Goal: Information Seeking & Learning: Learn about a topic

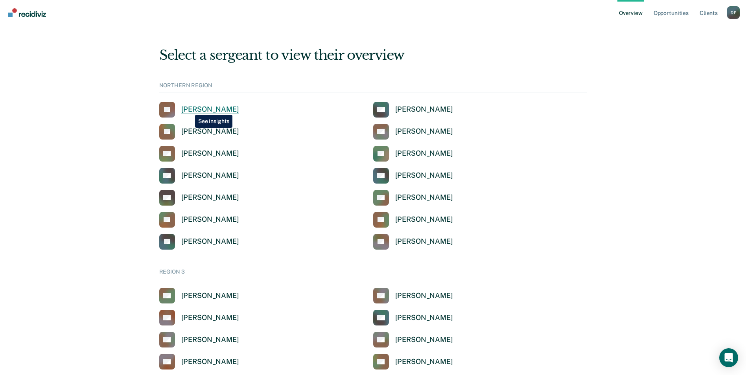
click at [189, 109] on div "[PERSON_NAME]" at bounding box center [210, 109] width 58 height 9
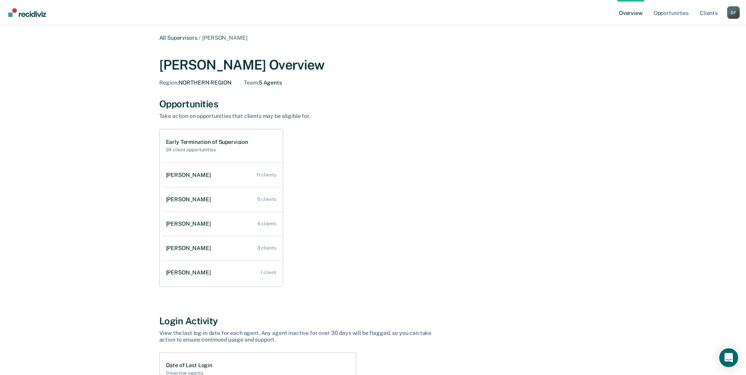
click at [633, 14] on link "Overview" at bounding box center [631, 12] width 27 height 25
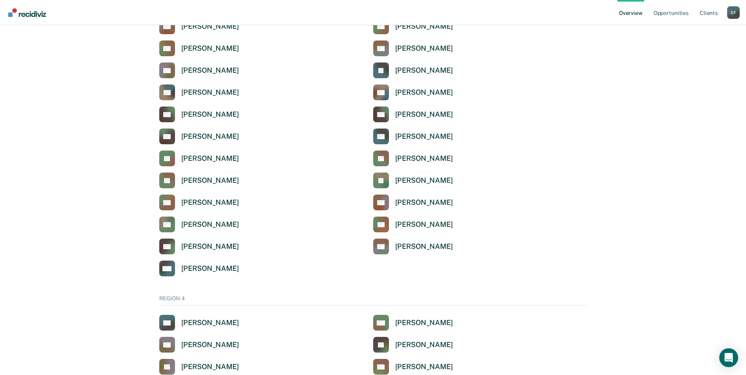
scroll to position [336, 0]
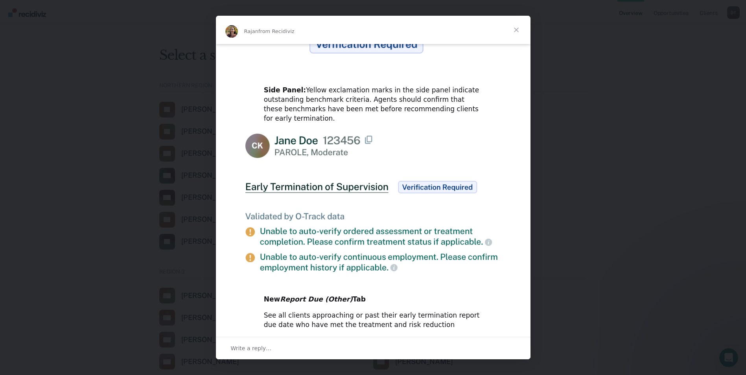
scroll to position [345, 0]
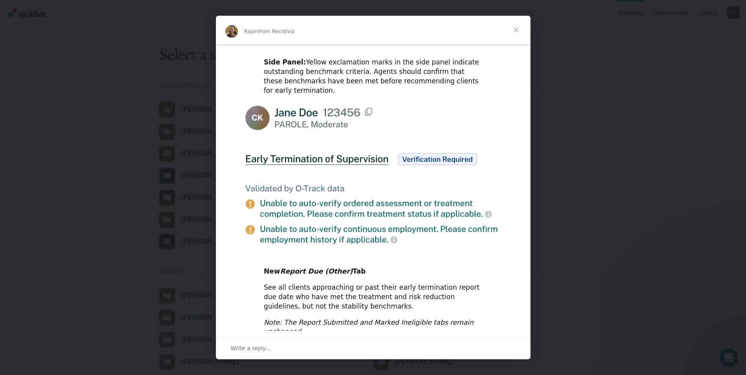
click at [519, 29] on span "Close" at bounding box center [516, 30] width 28 height 28
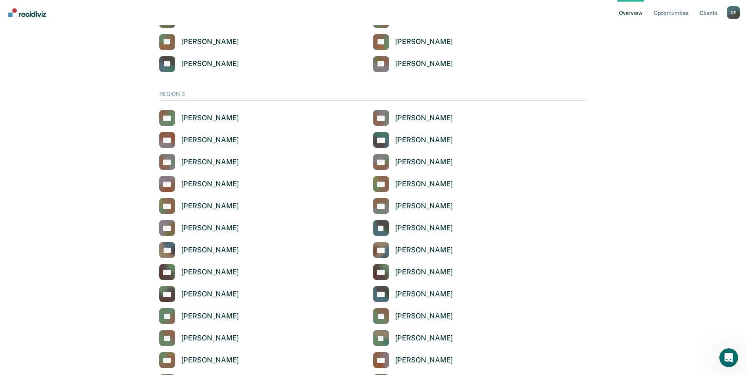
scroll to position [197, 0]
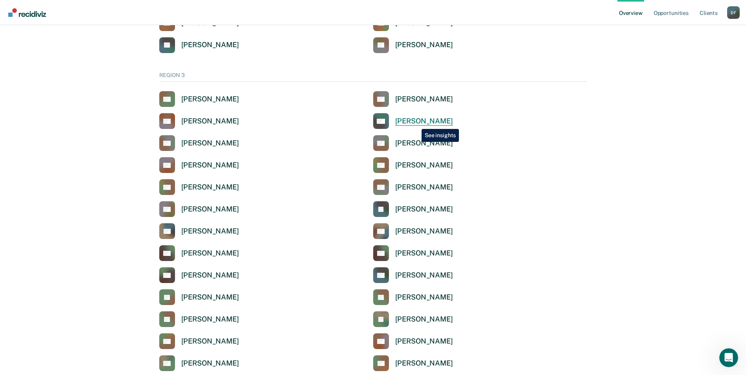
click at [416, 123] on div "[PERSON_NAME]" at bounding box center [424, 121] width 58 height 9
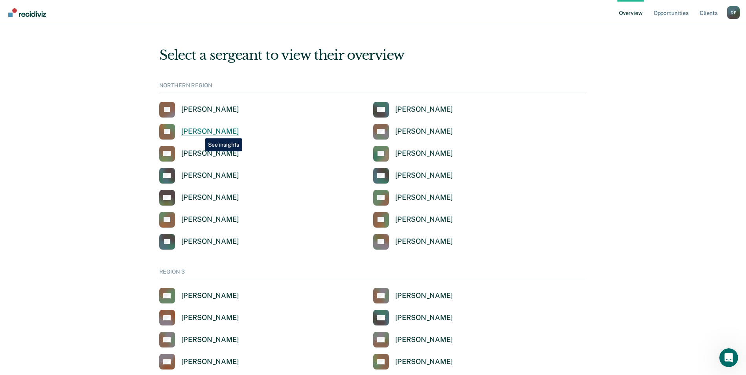
click at [199, 133] on div "[PERSON_NAME]" at bounding box center [210, 131] width 58 height 9
click at [217, 153] on div "[PERSON_NAME]" at bounding box center [210, 153] width 58 height 9
click at [416, 218] on div "[PERSON_NAME]" at bounding box center [424, 219] width 58 height 9
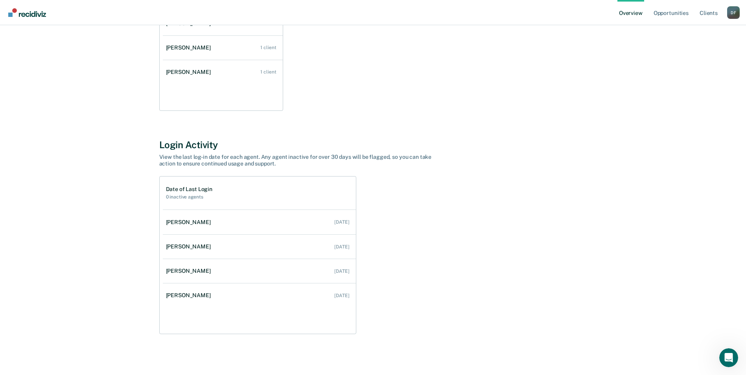
scroll to position [58, 0]
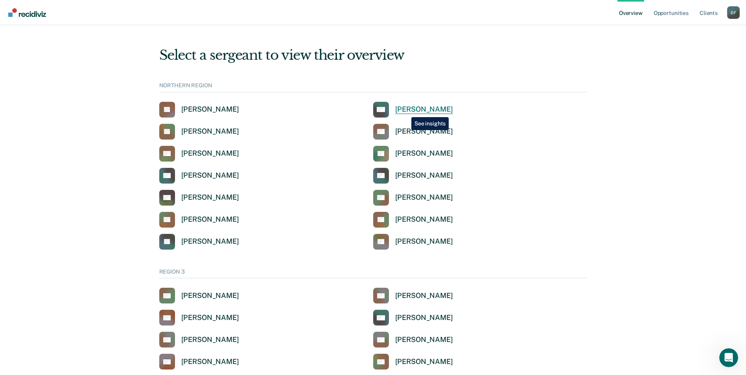
click at [406, 111] on div "[PERSON_NAME]" at bounding box center [424, 109] width 58 height 9
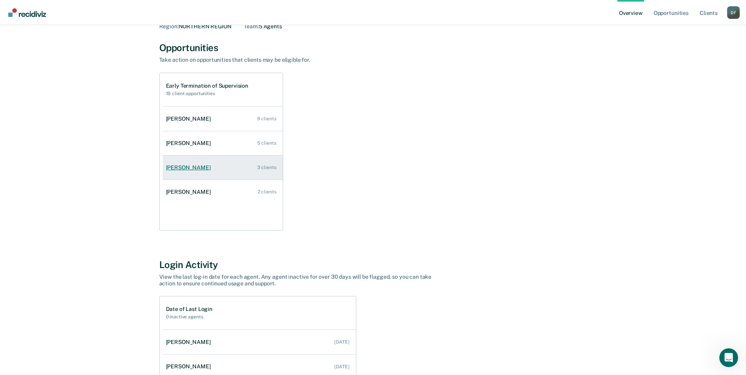
scroll to position [176, 0]
